Goal: Check status: Check status

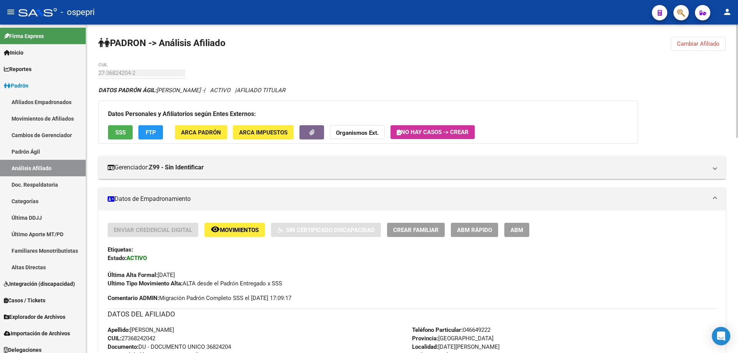
click at [717, 43] on span "Cambiar Afiliado" at bounding box center [698, 43] width 43 height 7
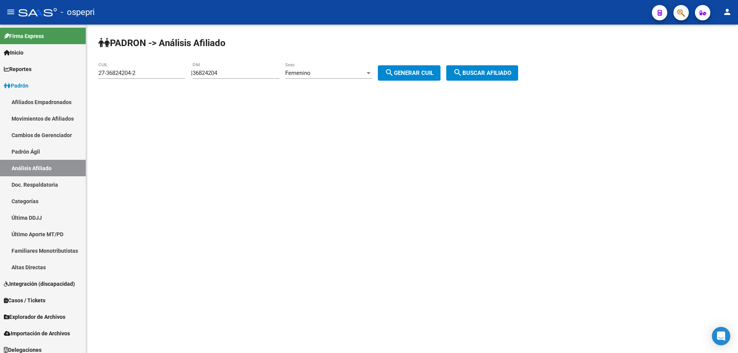
click at [213, 73] on input "36824204" at bounding box center [236, 73] width 87 height 7
paste input "8298513"
type input "38298513"
click at [340, 70] on div "Femenino" at bounding box center [325, 73] width 80 height 7
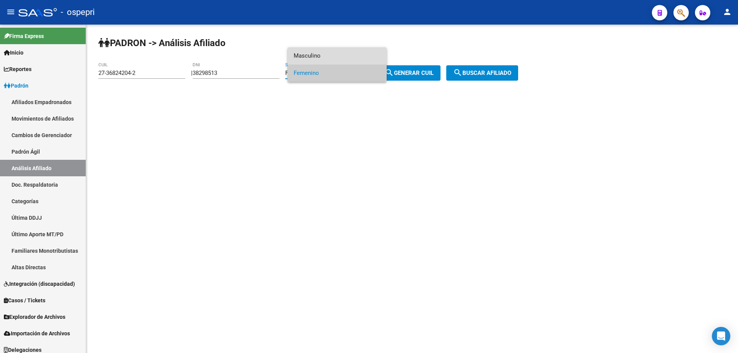
click at [324, 50] on span "Masculino" at bounding box center [337, 55] width 87 height 17
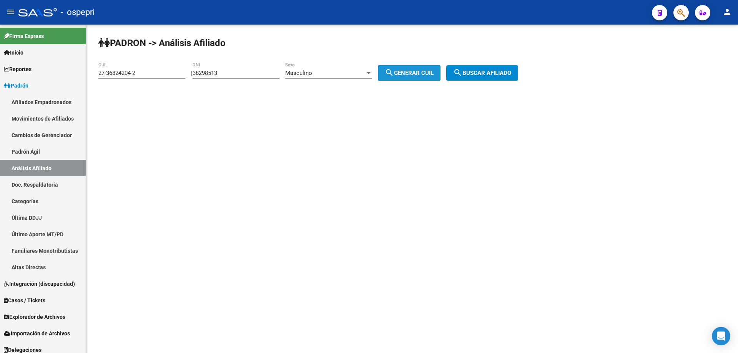
click at [429, 76] on span "search Generar CUIL" at bounding box center [409, 73] width 49 height 7
type input "20-38298513-4"
click at [477, 69] on button "search Buscar afiliado" at bounding box center [482, 72] width 72 height 15
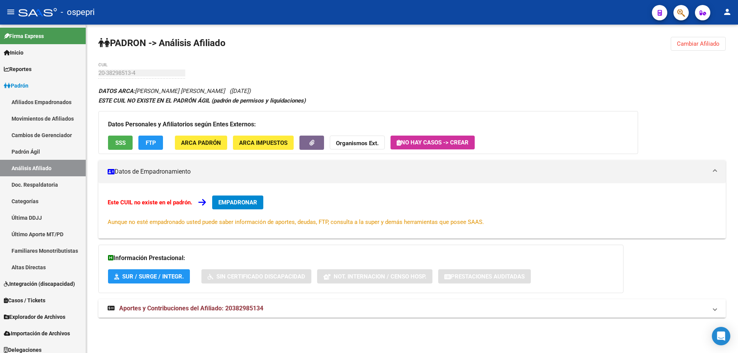
click at [207, 308] on span "Aportes y Contribuciones del Afiliado: 20382985134" at bounding box center [191, 308] width 144 height 7
